Goal: Task Accomplishment & Management: Manage account settings

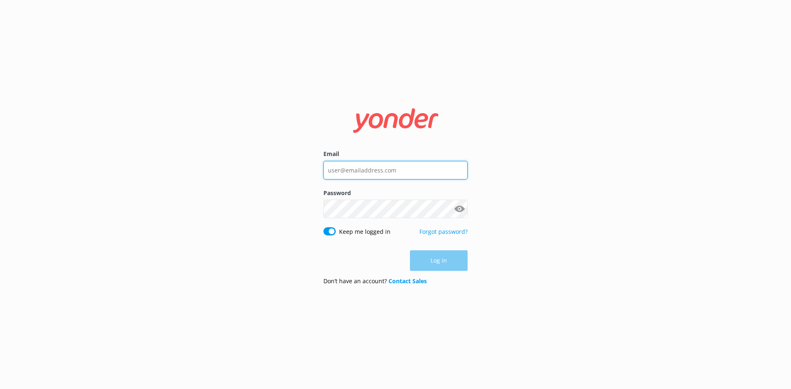
type input "[EMAIL_ADDRESS][DOMAIN_NAME]"
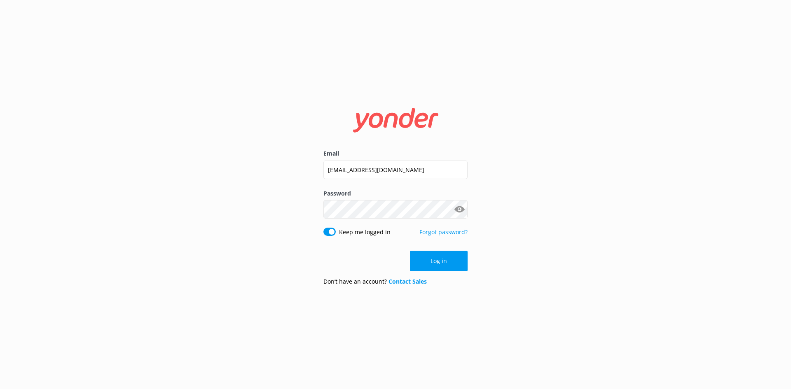
click at [443, 259] on div "Log in" at bounding box center [396, 261] width 144 height 21
click at [443, 259] on button "Log in" at bounding box center [439, 261] width 58 height 21
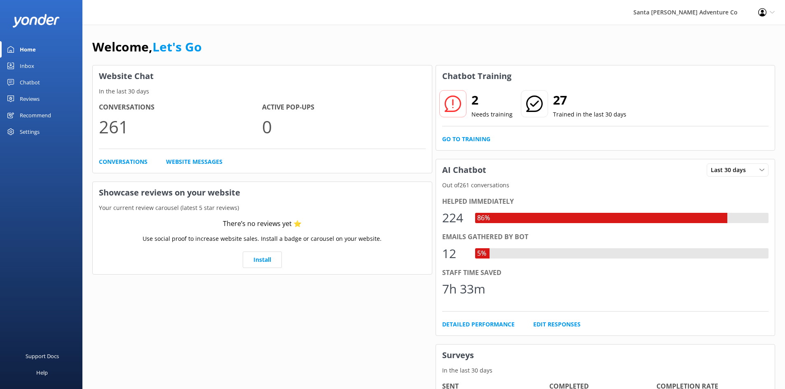
click at [31, 66] on div "Inbox" at bounding box center [27, 66] width 14 height 16
